Goal: Navigation & Orientation: Understand site structure

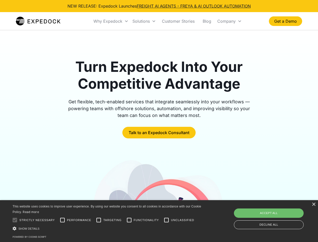
click at [111, 21] on div "Why Expedock" at bounding box center [107, 21] width 29 height 5
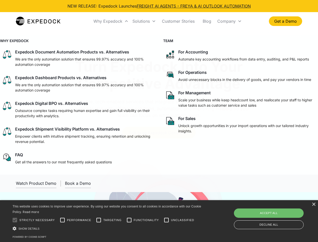
click at [144, 21] on div "Solutions" at bounding box center [140, 21] width 17 height 5
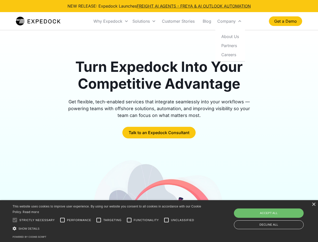
click at [229, 21] on div "Company" at bounding box center [226, 21] width 18 height 5
click at [15, 220] on div at bounding box center [15, 220] width 10 height 10
click at [62, 220] on input "Performance" at bounding box center [62, 220] width 10 height 10
checkbox input "true"
click at [99, 220] on input "Targeting" at bounding box center [99, 220] width 10 height 10
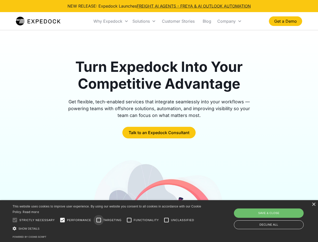
checkbox input "true"
click at [129, 220] on input "Functionality" at bounding box center [129, 220] width 10 height 10
checkbox input "true"
click at [166, 220] on input "Unclassified" at bounding box center [166, 220] width 10 height 10
checkbox input "true"
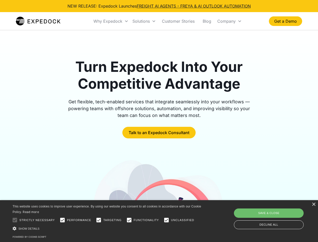
click at [108, 228] on div "Show details Hide details" at bounding box center [108, 227] width 190 height 5
